Goal: Task Accomplishment & Management: Manage account settings

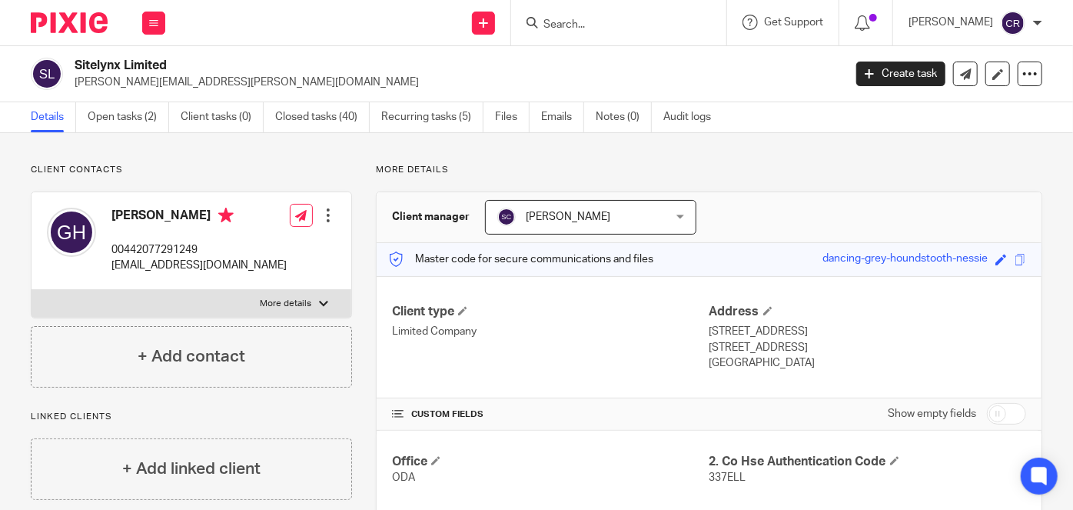
click at [615, 27] on input "Search" at bounding box center [611, 25] width 138 height 14
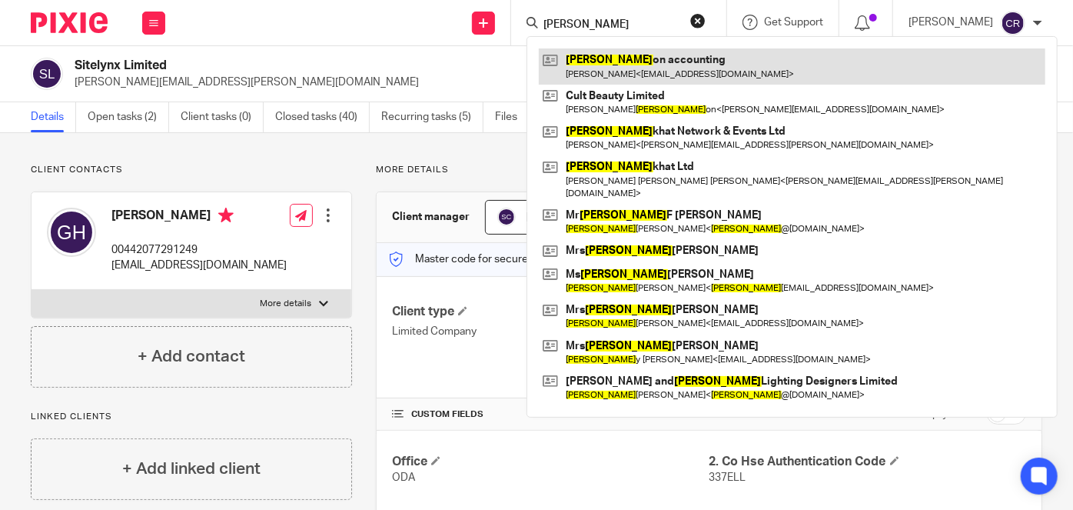
type input "[PERSON_NAME]"
click at [624, 62] on link at bounding box center [792, 65] width 507 height 35
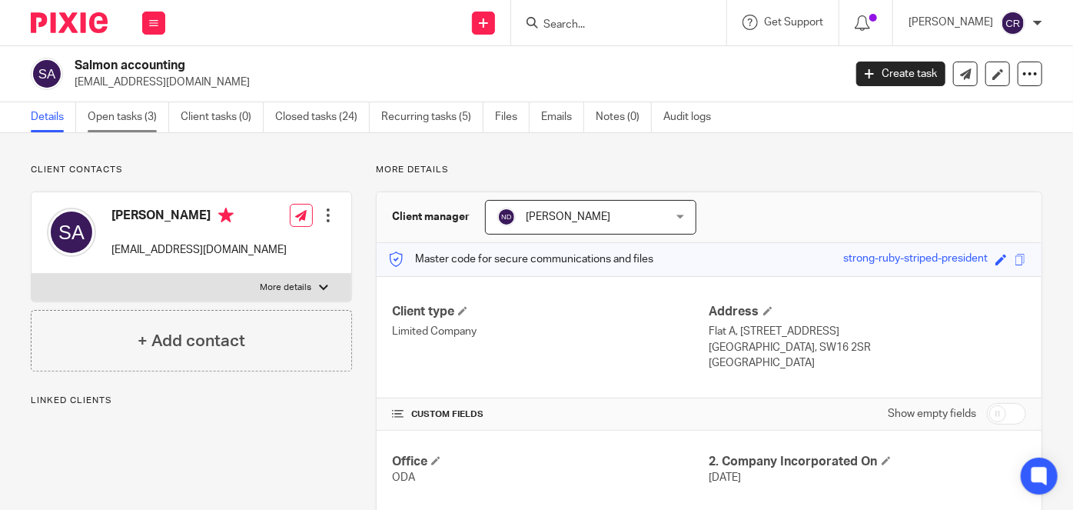
click at [147, 115] on link "Open tasks (3)" at bounding box center [128, 117] width 81 height 30
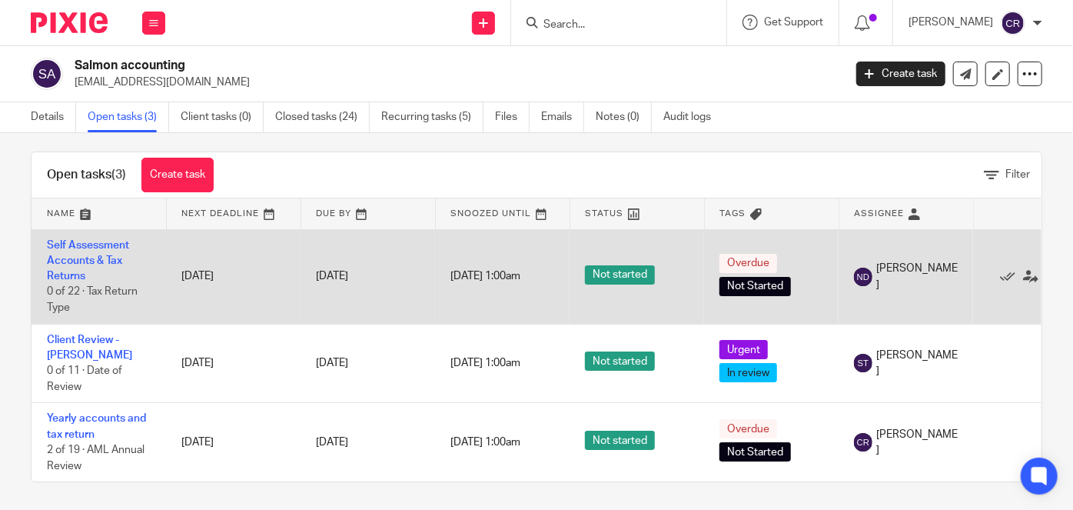
scroll to position [23, 0]
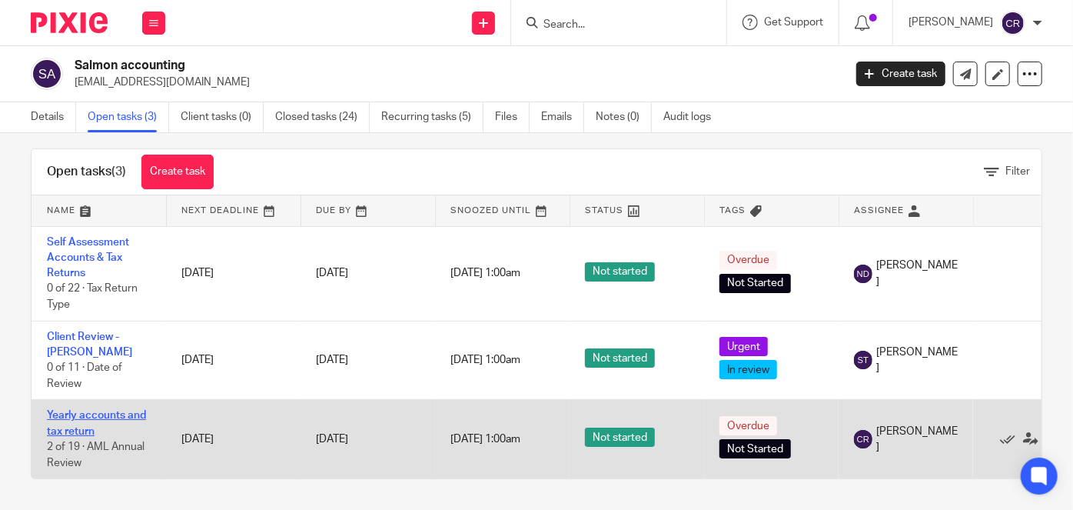
click at [98, 410] on link "Yearly accounts and tax return" at bounding box center [96, 423] width 99 height 26
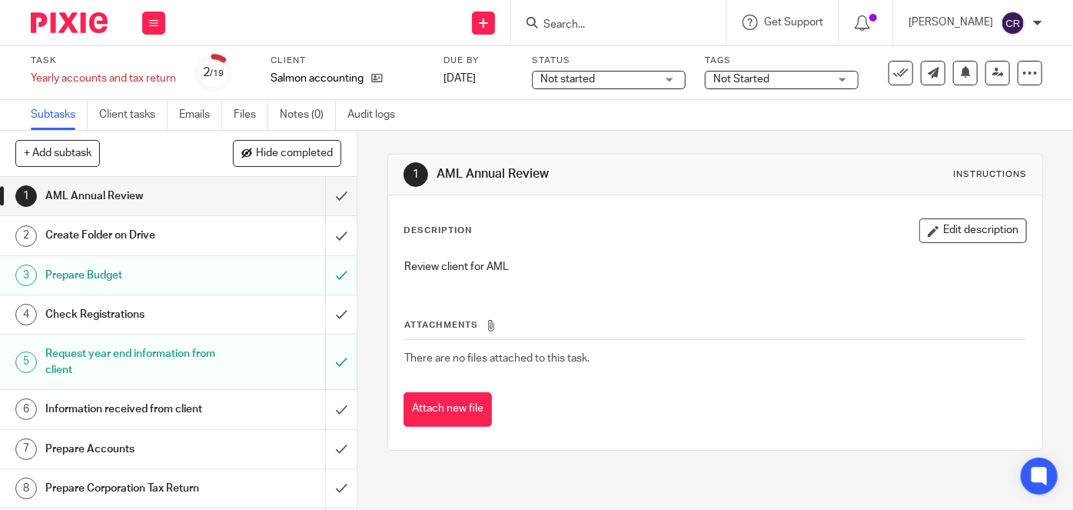
click at [150, 274] on h1 "Prepare Budget" at bounding box center [133, 275] width 177 height 23
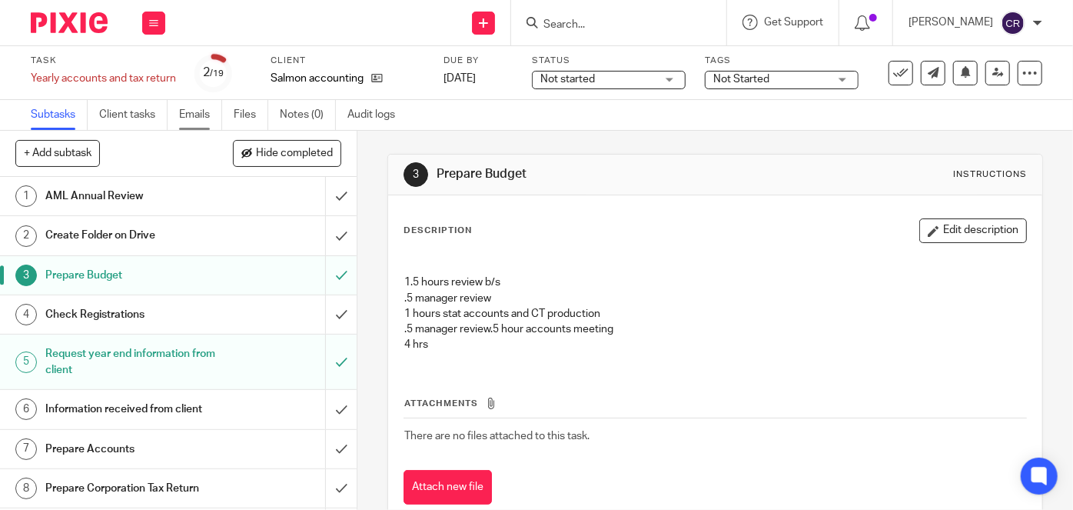
click at [204, 121] on link "Emails" at bounding box center [200, 115] width 43 height 30
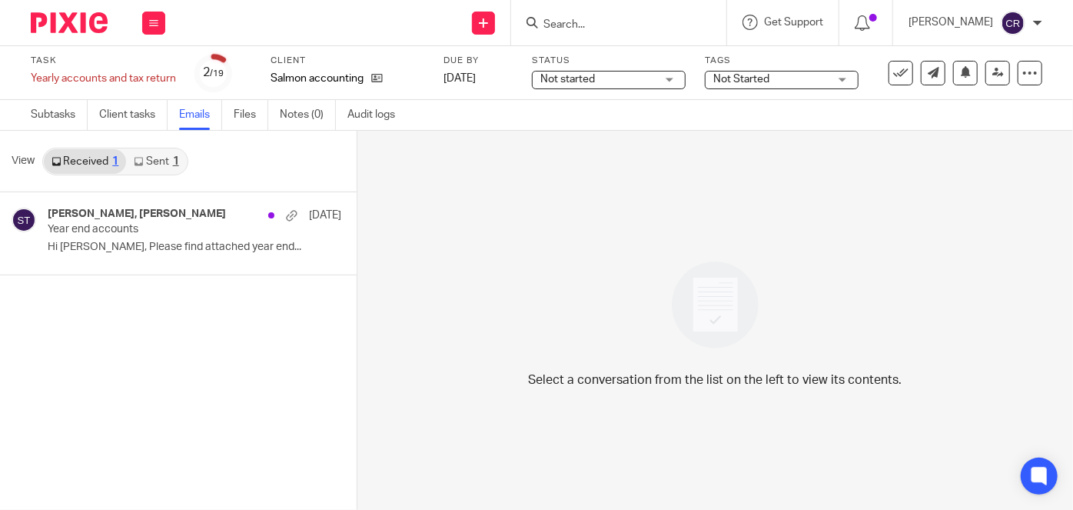
click at [170, 158] on link "Sent 1" at bounding box center [156, 161] width 60 height 25
click at [175, 158] on div "1" at bounding box center [176, 161] width 6 height 11
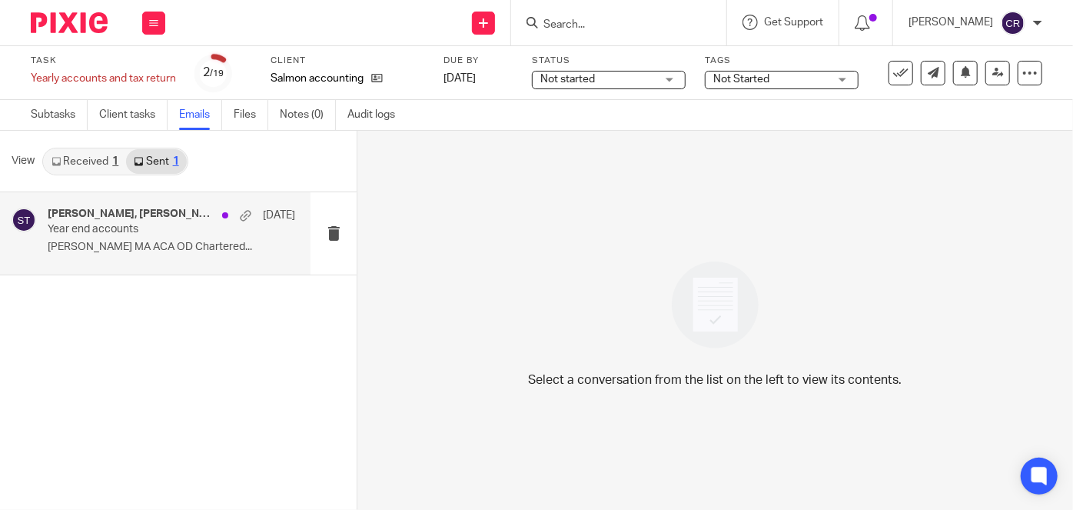
click at [158, 219] on h4 "[PERSON_NAME], [PERSON_NAME]" at bounding box center [131, 214] width 167 height 13
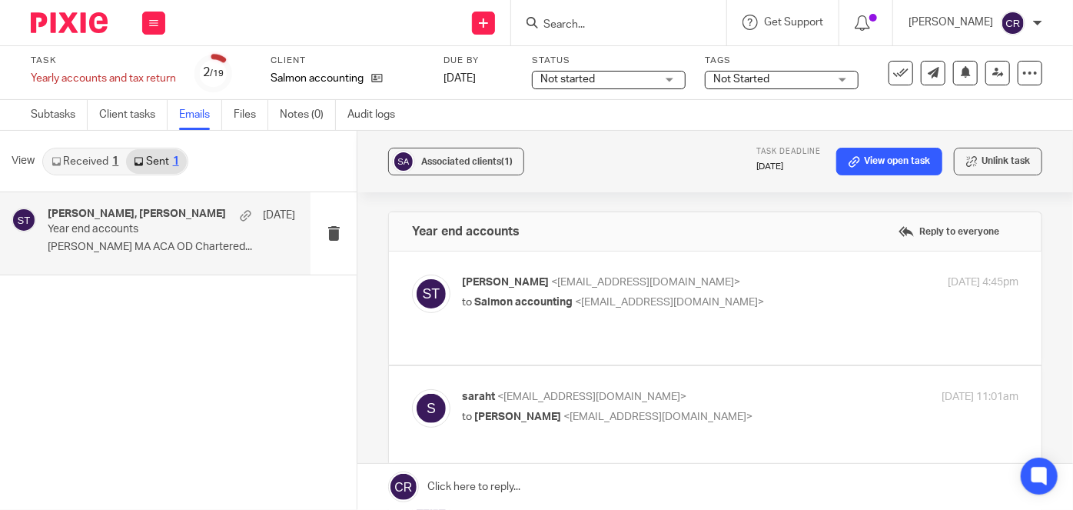
click at [630, 334] on label at bounding box center [715, 307] width 653 height 113
click at [412, 274] on input "checkbox" at bounding box center [411, 274] width 1 height 1
checkbox input "true"
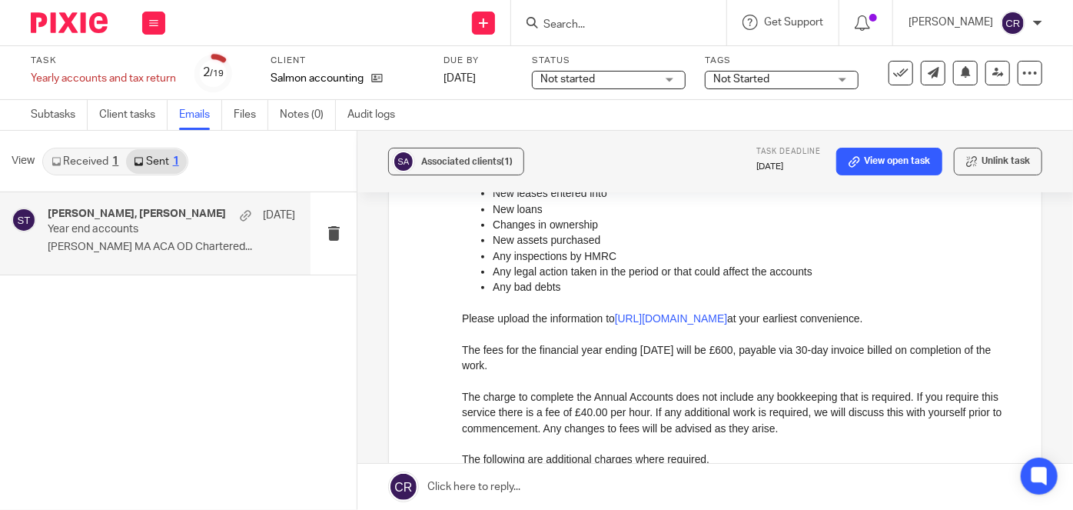
scroll to position [349, 0]
